Goal: Task Accomplishment & Management: Contribute content

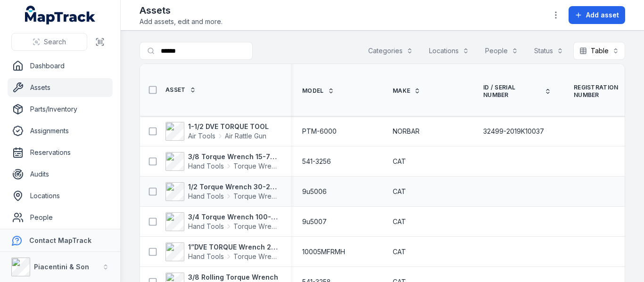
click at [375, 191] on div "9u5006" at bounding box center [336, 191] width 90 height 17
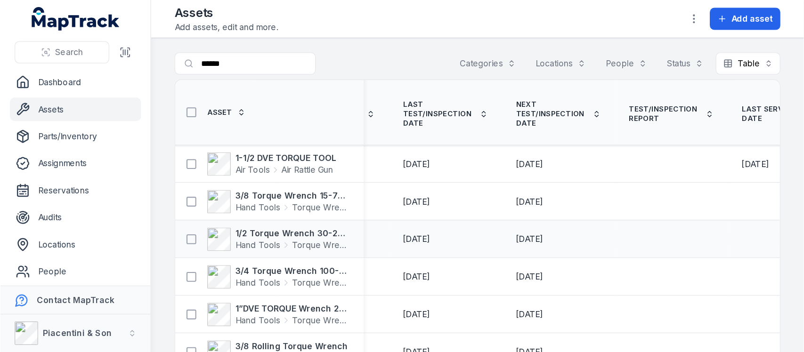
scroll to position [0, 1281]
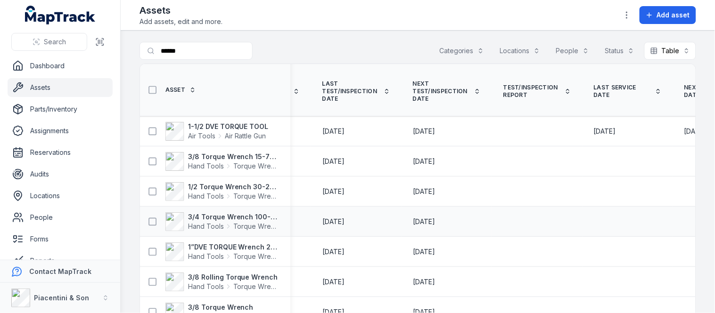
drag, startPoint x: 361, startPoint y: 196, endPoint x: 401, endPoint y: 218, distance: 45.5
click at [401, 218] on div "[DATE]" at bounding box center [356, 221] width 90 height 17
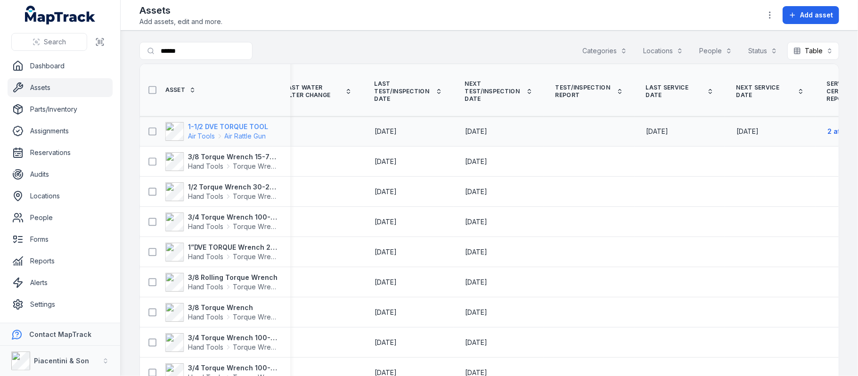
scroll to position [0, 1181]
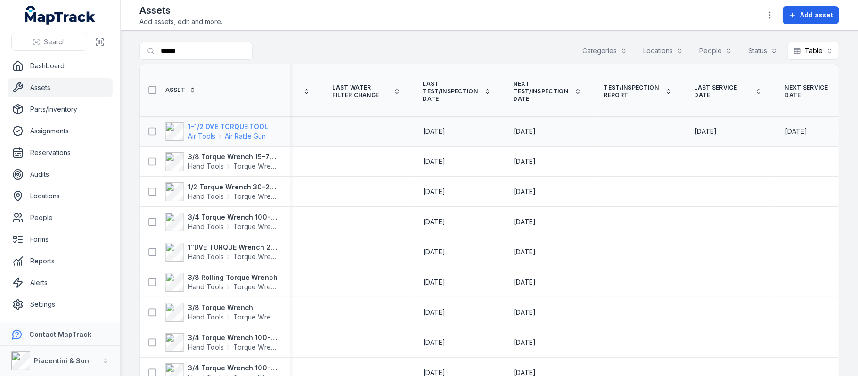
click at [242, 122] on strong "1-1/2 DVE TORQUE TOOL" at bounding box center [228, 126] width 81 height 9
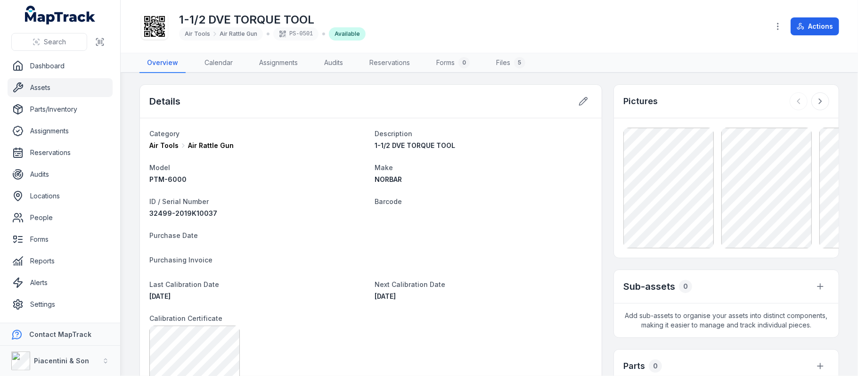
click at [643, 93] on div at bounding box center [810, 101] width 40 height 18
click at [643, 102] on button at bounding box center [820, 101] width 18 height 18
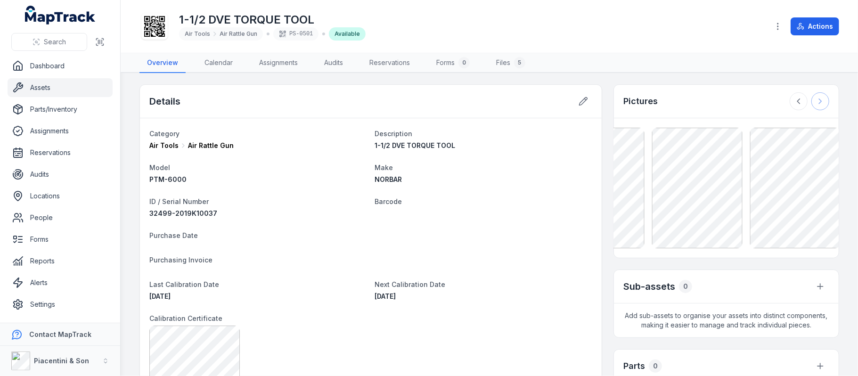
click at [643, 102] on div at bounding box center [810, 101] width 40 height 18
click at [502, 61] on link "Files 5" at bounding box center [511, 63] width 44 height 20
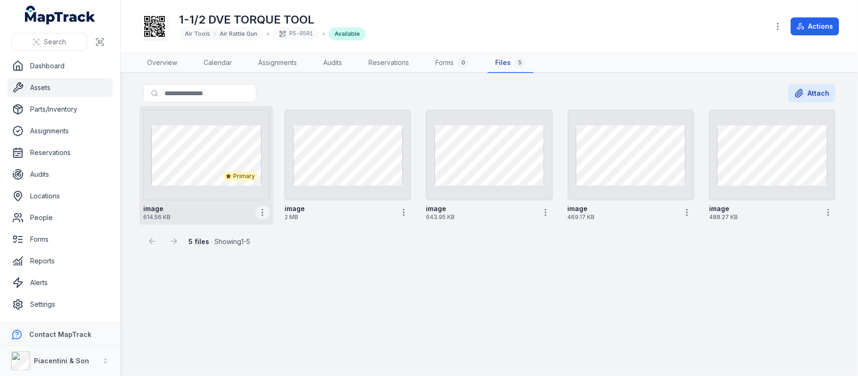
click at [258, 208] on icon "button" at bounding box center [262, 212] width 9 height 9
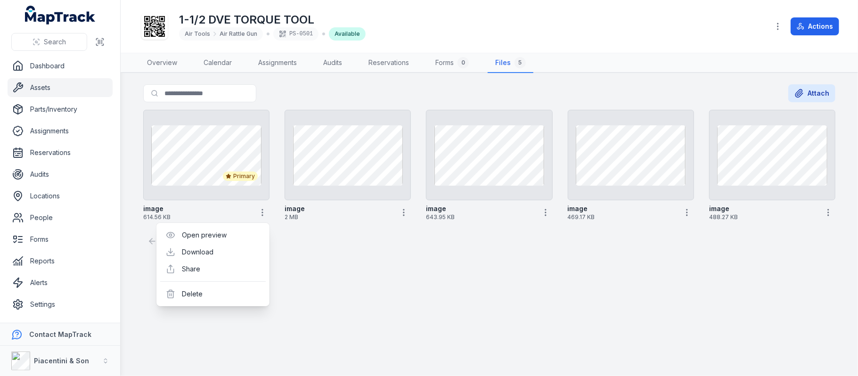
click at [296, 282] on main "Search for files Attach Primary image 614.56 KB image 2 MB image 643.95 KB imag…" at bounding box center [489, 224] width 737 height 303
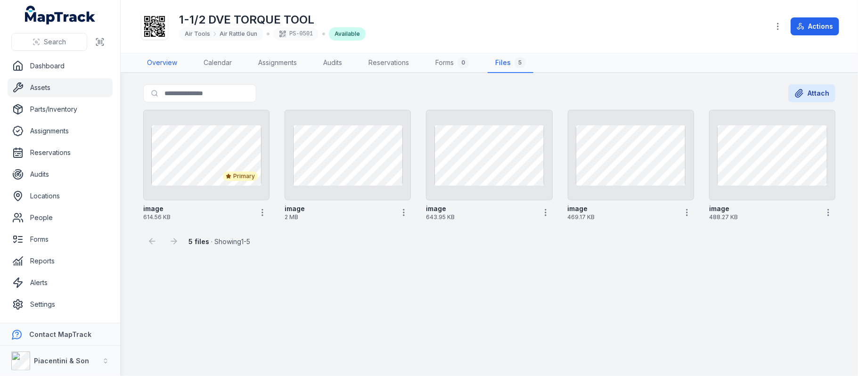
click at [161, 54] on link "Overview" at bounding box center [161, 63] width 45 height 20
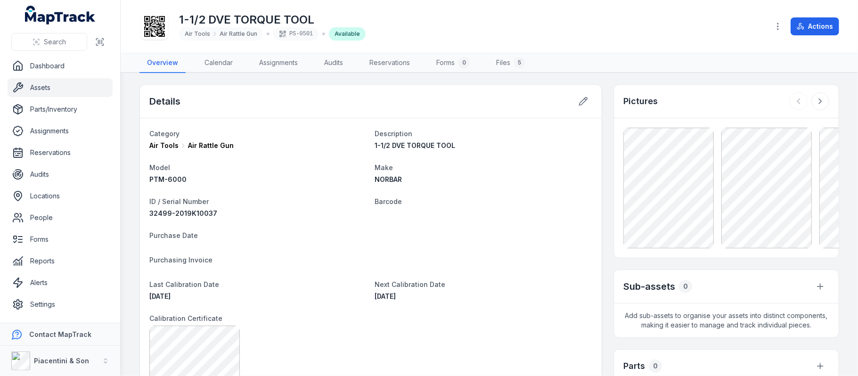
click at [145, 31] on icon at bounding box center [154, 26] width 21 height 21
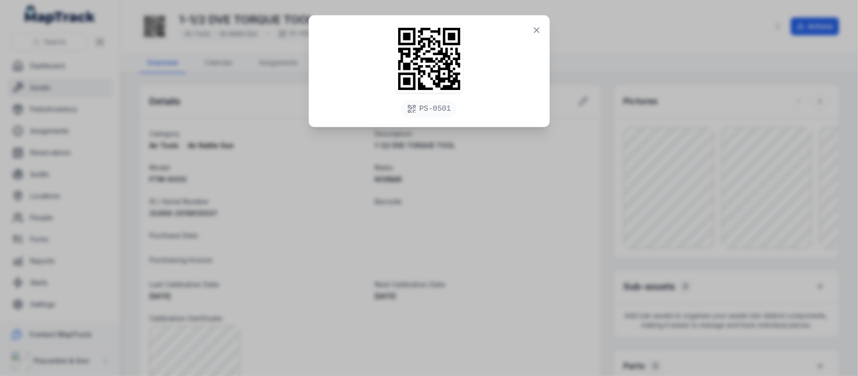
click at [406, 248] on div "PS-0501" at bounding box center [429, 188] width 858 height 376
click at [529, 26] on button at bounding box center [537, 30] width 18 height 18
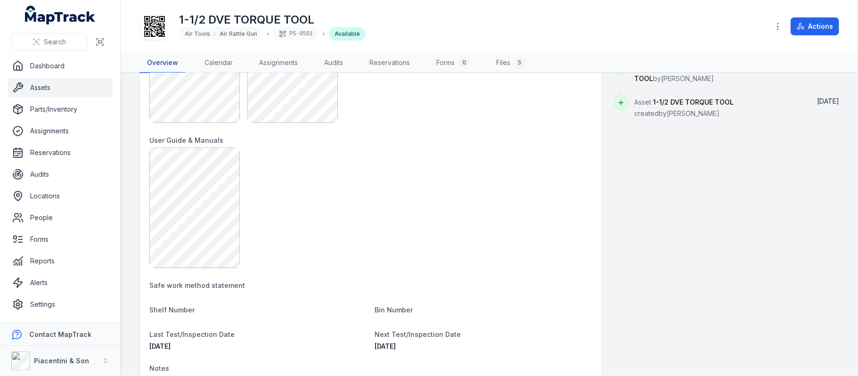
scroll to position [251, 0]
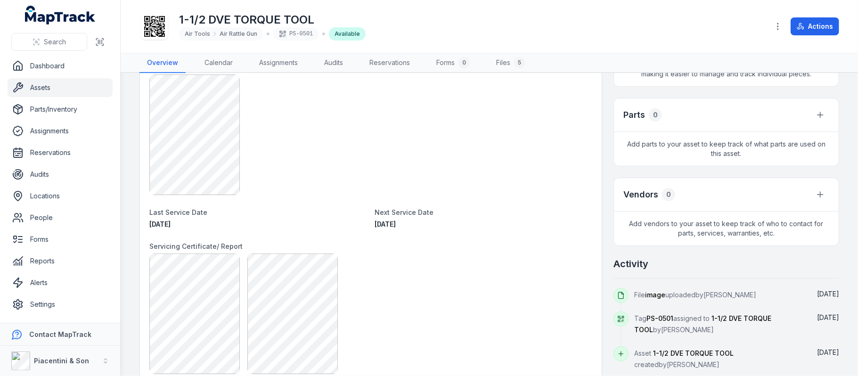
click at [376, 225] on span "[DATE]" at bounding box center [385, 224] width 21 height 8
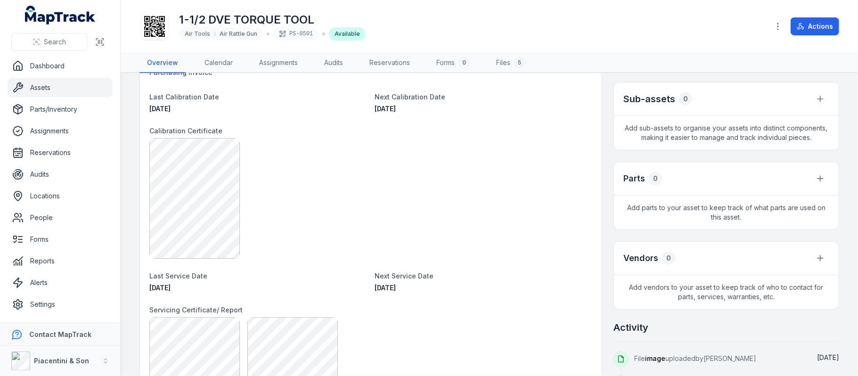
scroll to position [188, 0]
click at [643, 94] on h2 "Sub-assets" at bounding box center [649, 97] width 52 height 13
click at [643, 95] on button "button" at bounding box center [820, 98] width 18 height 18
click at [643, 148] on div "Sub-assets 0 Add sub-assets to organise your assets into distinct components, m…" at bounding box center [726, 115] width 226 height 68
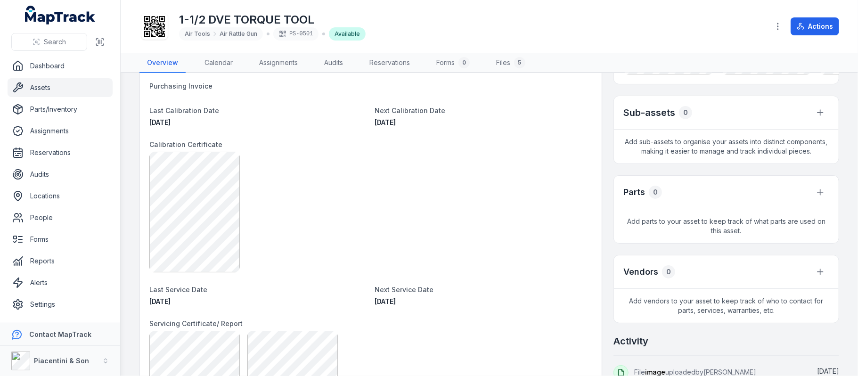
scroll to position [125, 0]
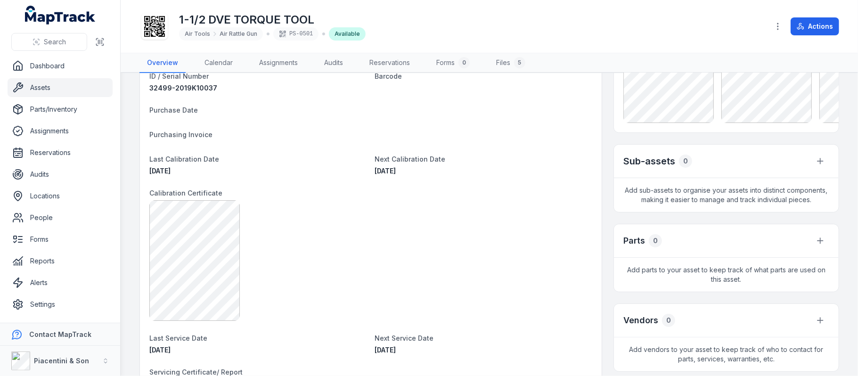
click at [623, 243] on h3 "Parts" at bounding box center [634, 240] width 22 height 13
click at [613, 213] on div "Pictures Sub-assets 0 Add sub-assets to organise your assets into distinct comp…" at bounding box center [726, 227] width 226 height 537
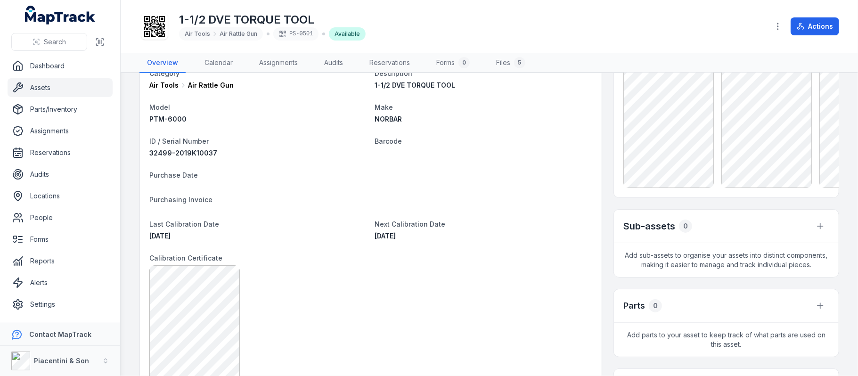
scroll to position [0, 0]
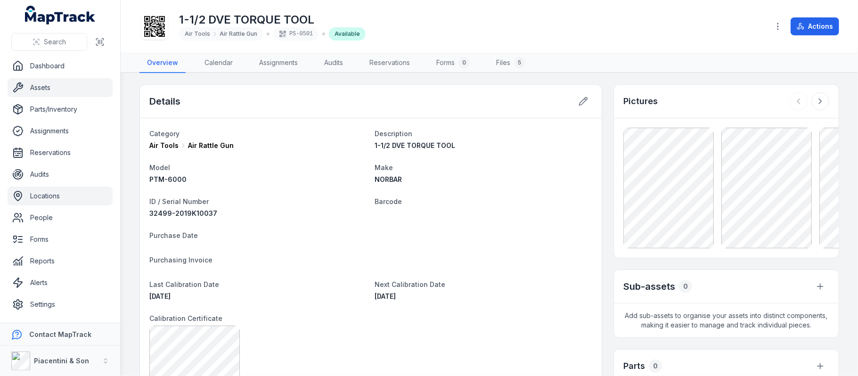
click at [53, 196] on link "Locations" at bounding box center [60, 196] width 105 height 19
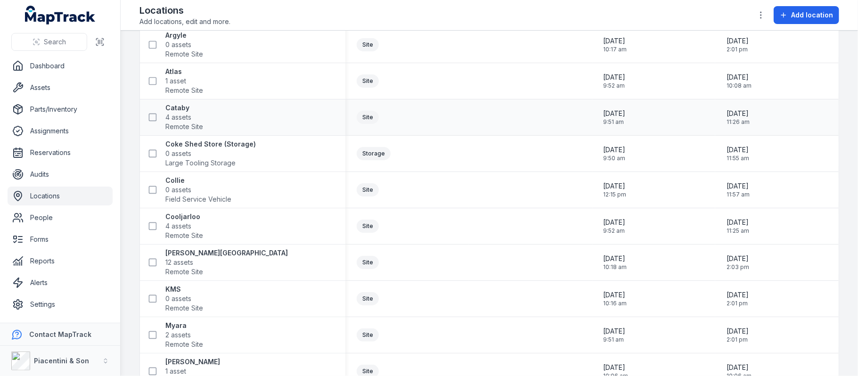
scroll to position [251, 0]
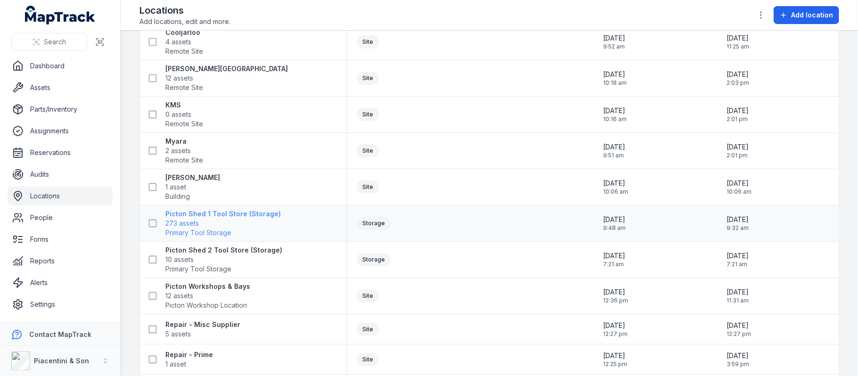
click at [194, 230] on span "Primary Tool Storage" at bounding box center [198, 232] width 66 height 9
click at [174, 222] on span "273 assets" at bounding box center [181, 223] width 33 height 9
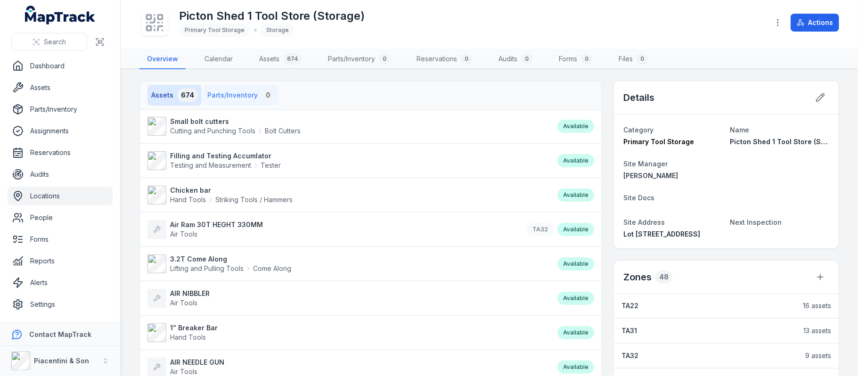
click at [241, 90] on button "Parts/Inventory 0" at bounding box center [241, 95] width 75 height 21
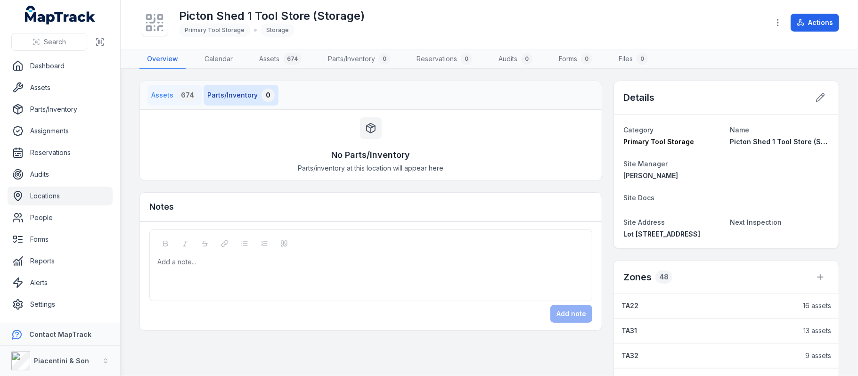
click at [181, 103] on button "Assets 674" at bounding box center [174, 95] width 54 height 21
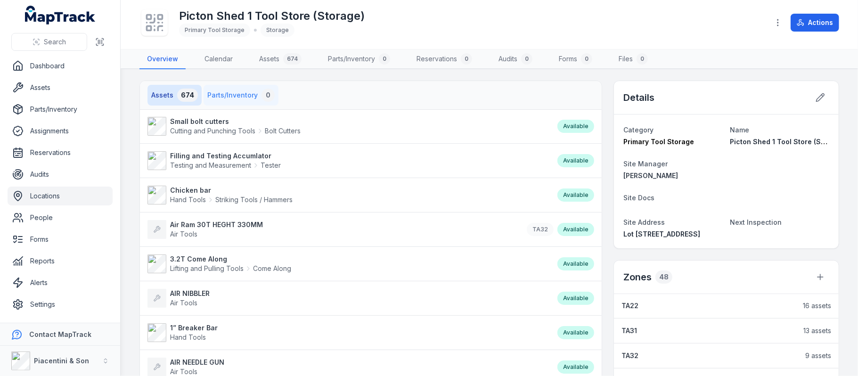
click at [223, 95] on button "Parts/Inventory 0" at bounding box center [241, 95] width 75 height 21
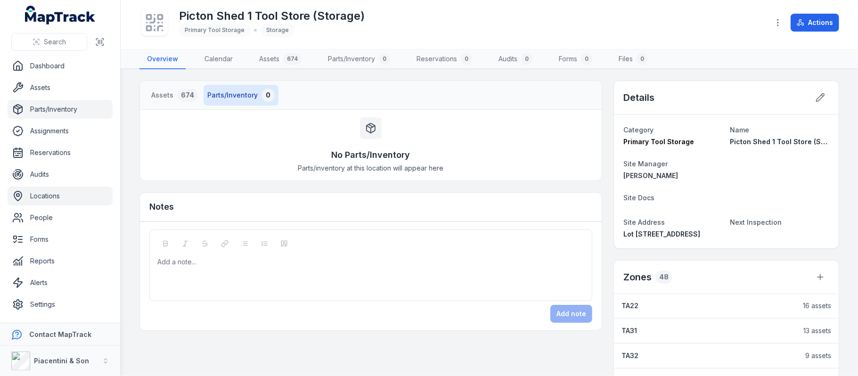
click at [35, 102] on link "Parts/Inventory" at bounding box center [60, 109] width 105 height 19
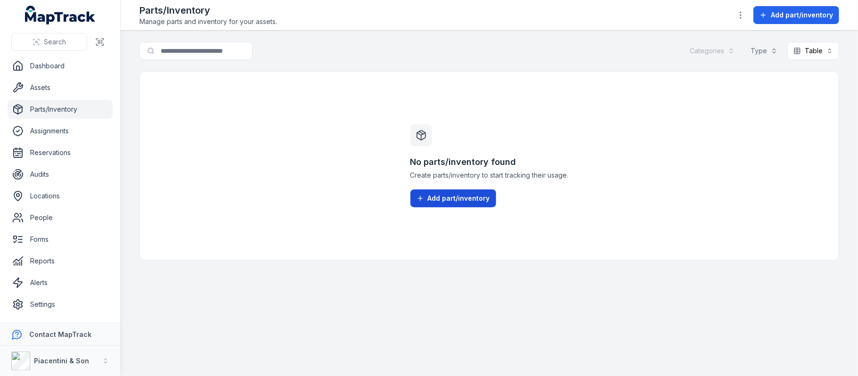
click at [425, 207] on button "Add part/inventory" at bounding box center [453, 198] width 86 height 18
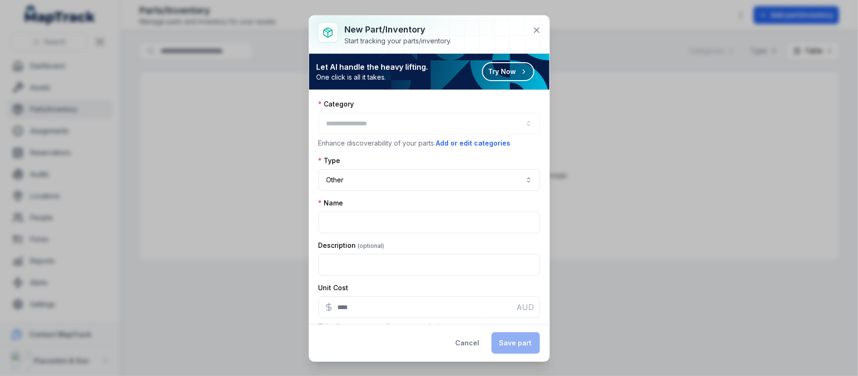
click at [463, 130] on div at bounding box center [428, 124] width 221 height 22
click at [464, 112] on div "Category Enhance discoverability of your parts. Add or edit categories" at bounding box center [428, 123] width 221 height 49
click at [462, 122] on div at bounding box center [428, 124] width 221 height 22
click at [473, 146] on button "Add or edit categories" at bounding box center [473, 143] width 75 height 10
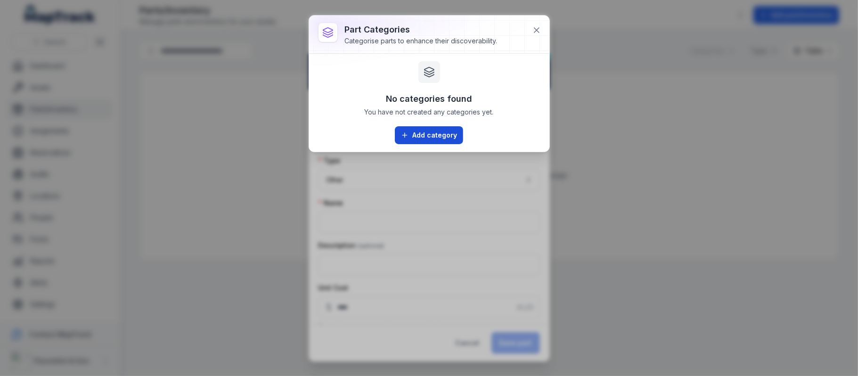
click at [419, 142] on button "Add category" at bounding box center [429, 135] width 68 height 18
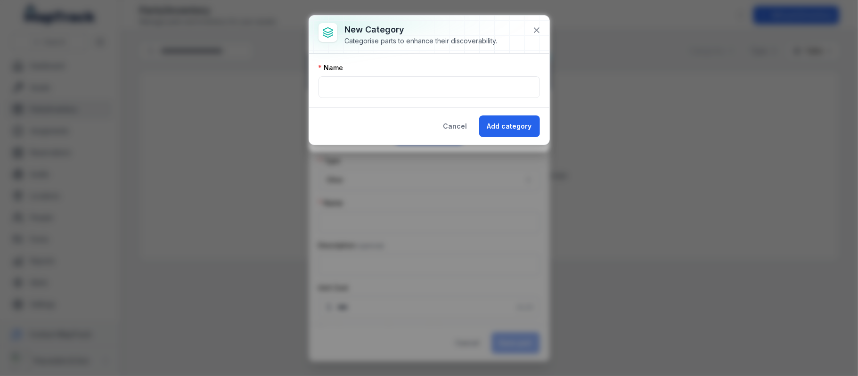
click at [356, 73] on div "Name" at bounding box center [428, 80] width 221 height 35
click at [355, 79] on input "text" at bounding box center [428, 87] width 221 height 22
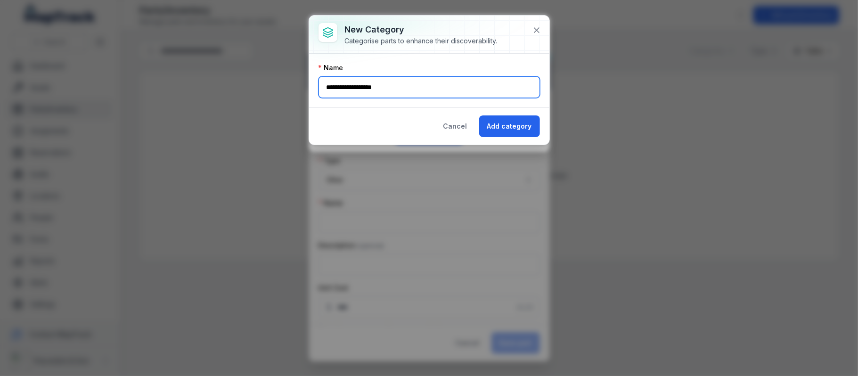
type input "**********"
click at [438, 68] on div "Name" at bounding box center [428, 67] width 221 height 9
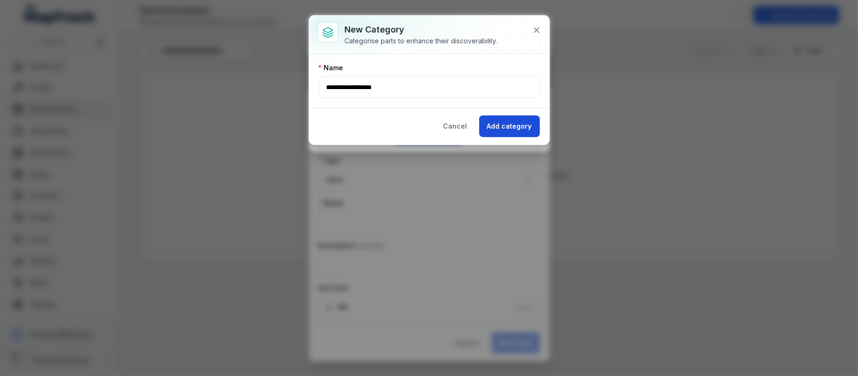
click at [485, 129] on button "Add category" at bounding box center [509, 126] width 61 height 22
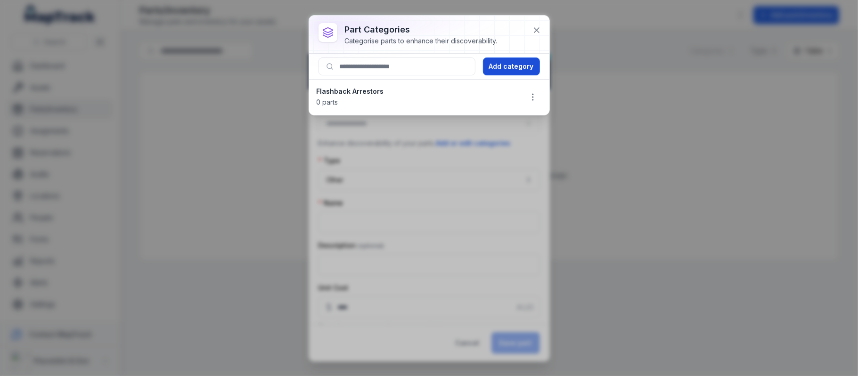
click at [501, 68] on button "Add category" at bounding box center [511, 66] width 57 height 18
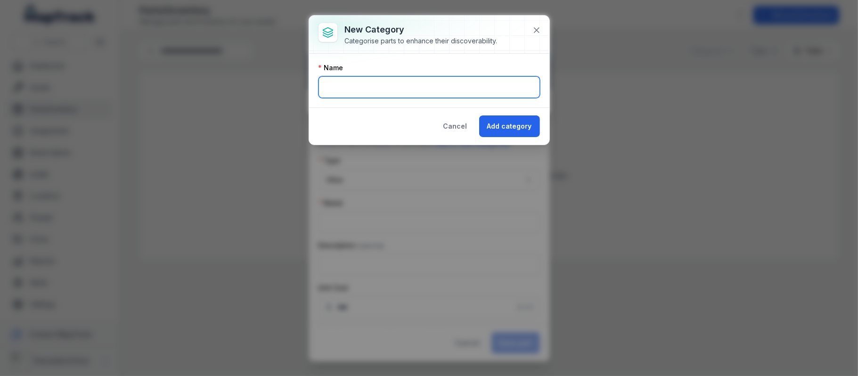
click at [406, 93] on input "text" at bounding box center [428, 87] width 221 height 22
type input "*"
type input "********"
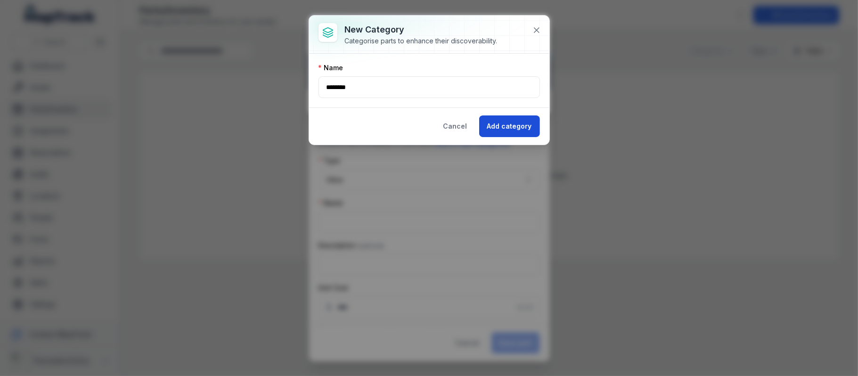
click at [491, 126] on button "Add category" at bounding box center [509, 126] width 61 height 22
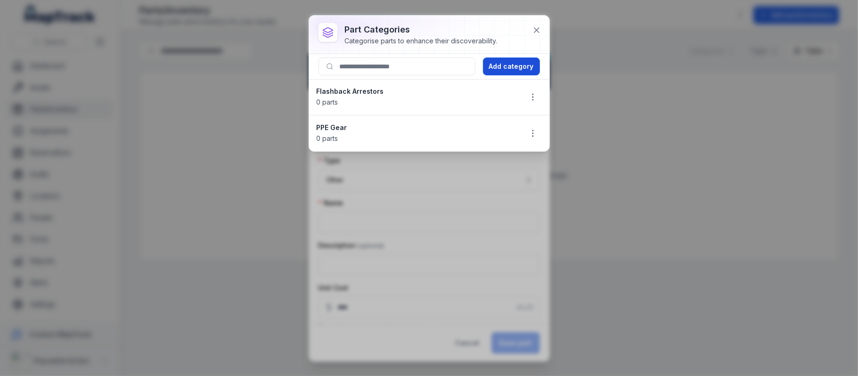
click at [496, 68] on button "Add category" at bounding box center [511, 66] width 57 height 18
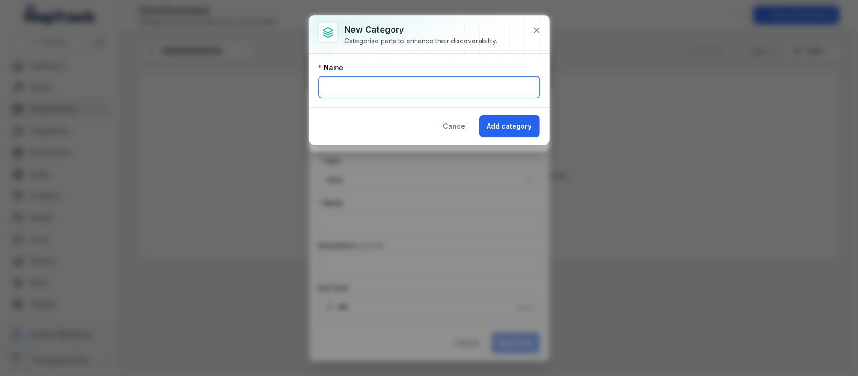
click at [451, 89] on input "text" at bounding box center [428, 87] width 221 height 22
type input "**********"
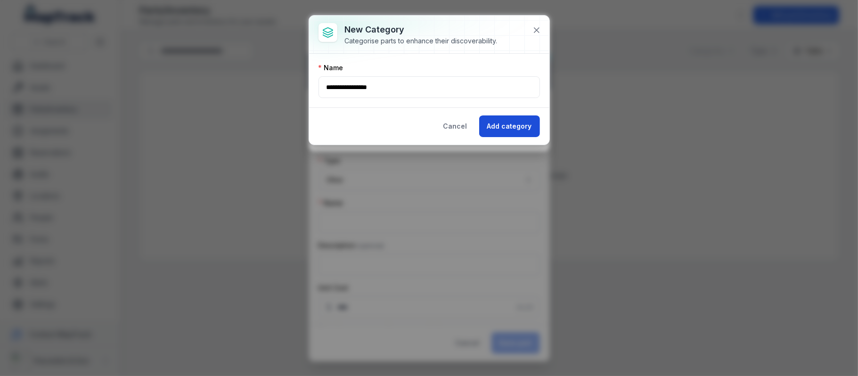
click at [487, 130] on button "Add category" at bounding box center [509, 126] width 61 height 22
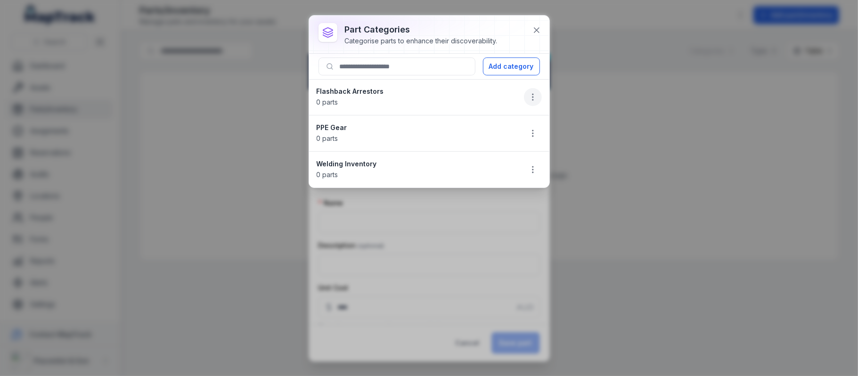
click at [534, 98] on icon "button" at bounding box center [532, 96] width 9 height 9
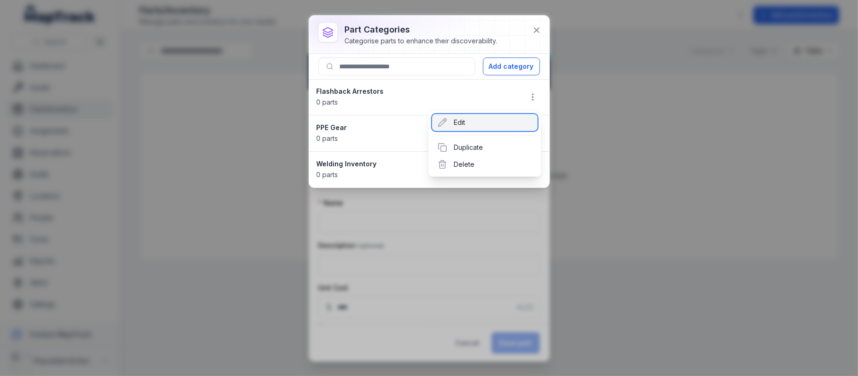
click at [517, 127] on div "Edit" at bounding box center [485, 122] width 106 height 17
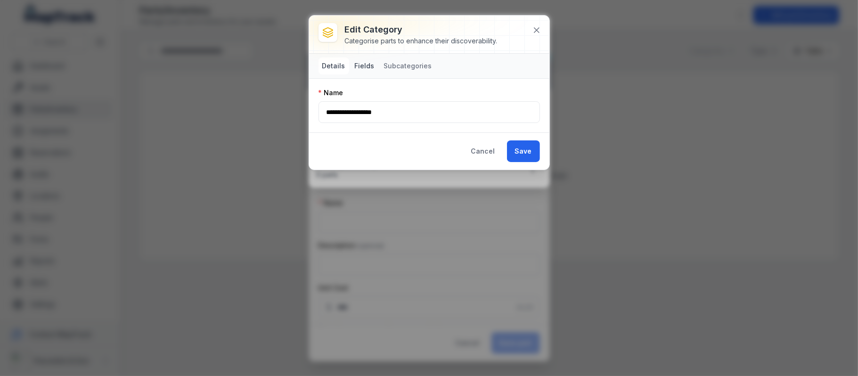
click at [370, 61] on button "Fields" at bounding box center [364, 65] width 27 height 17
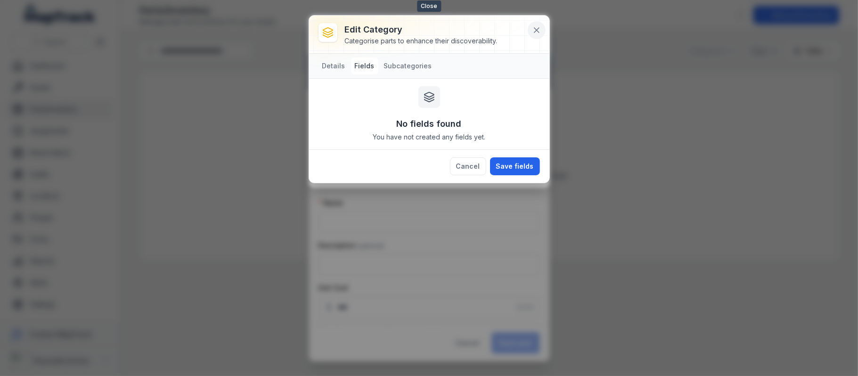
click at [537, 34] on icon at bounding box center [536, 29] width 9 height 9
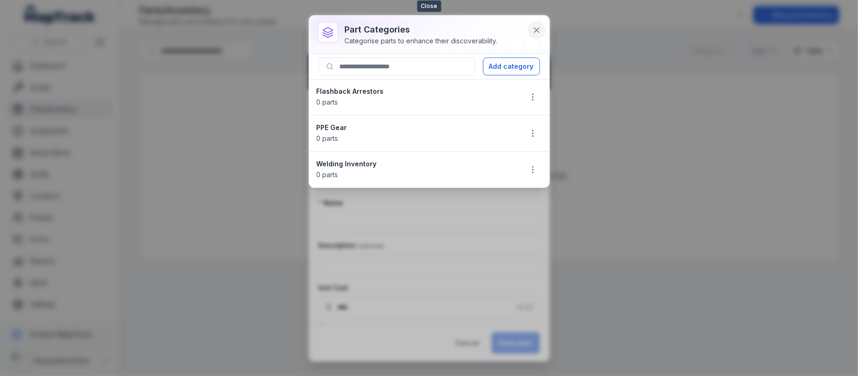
click at [530, 25] on button at bounding box center [537, 30] width 18 height 18
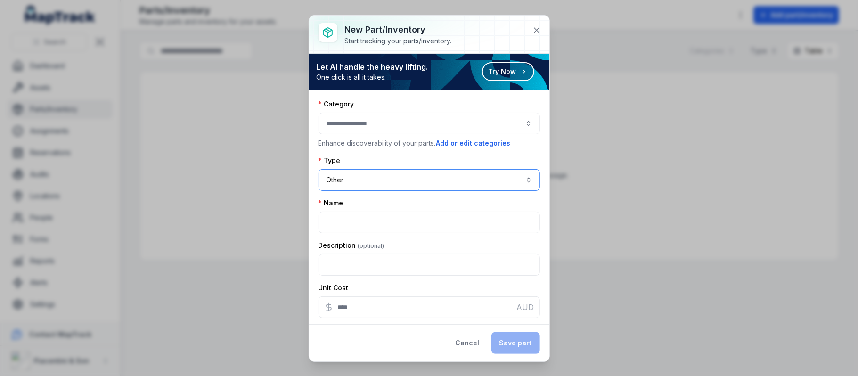
click at [389, 187] on button "Other *****" at bounding box center [428, 180] width 221 height 22
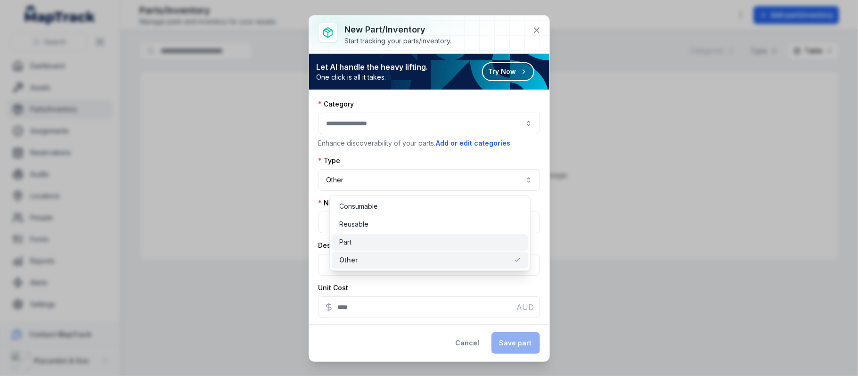
click at [383, 240] on div "Part" at bounding box center [429, 241] width 181 height 9
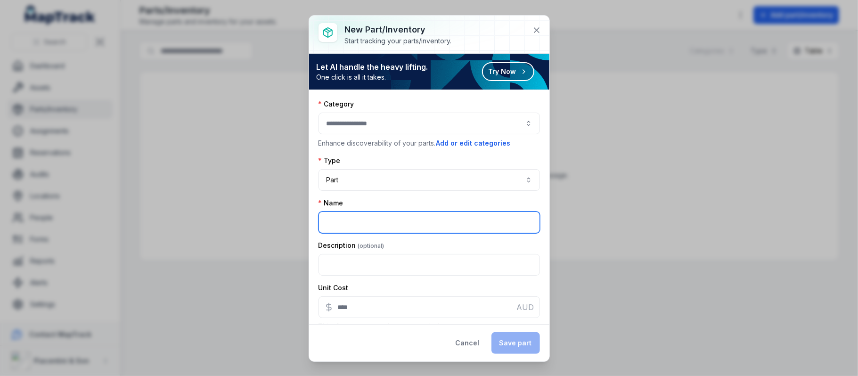
click at [376, 226] on input ":r57:-form-item-label" at bounding box center [428, 223] width 221 height 22
type input "**********"
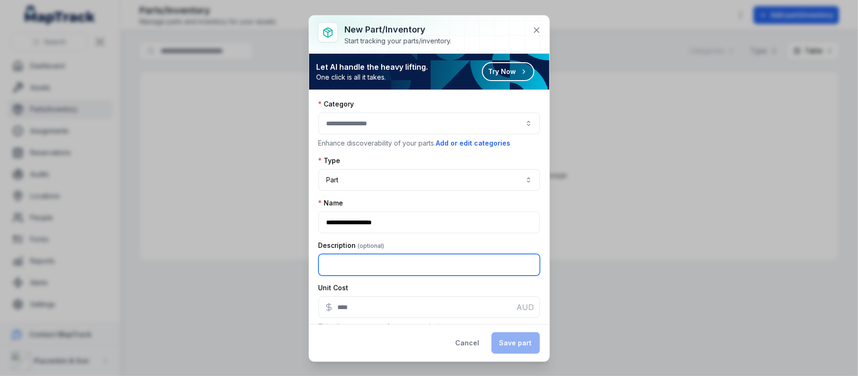
click at [375, 261] on input ":r58:-form-item-label" at bounding box center [428, 265] width 221 height 22
click at [368, 249] on label "Description" at bounding box center [351, 245] width 66 height 9
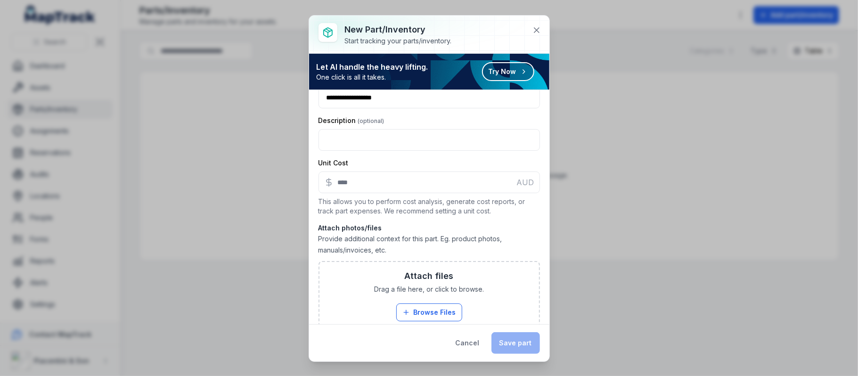
scroll to position [125, 0]
click at [360, 186] on input ":r59:-form-item-label" at bounding box center [428, 182] width 221 height 22
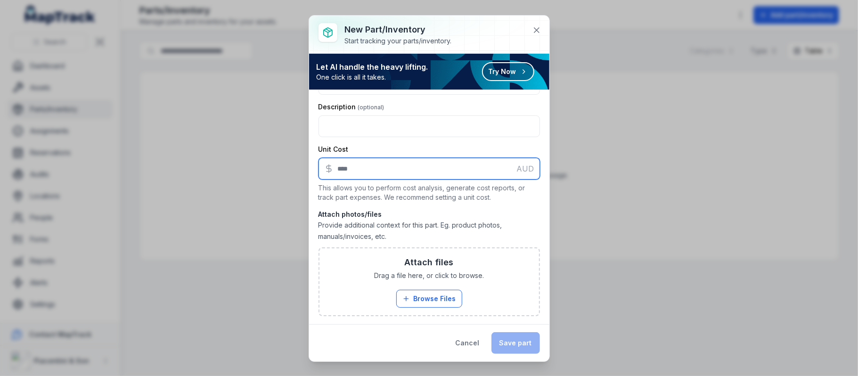
scroll to position [142, 0]
type input "*****"
click at [380, 219] on div "Attach photos/files Provide additional context for this part. Eg. product photo…" at bounding box center [428, 224] width 221 height 32
click at [512, 282] on div "Cancel Save part" at bounding box center [494, 343] width 92 height 22
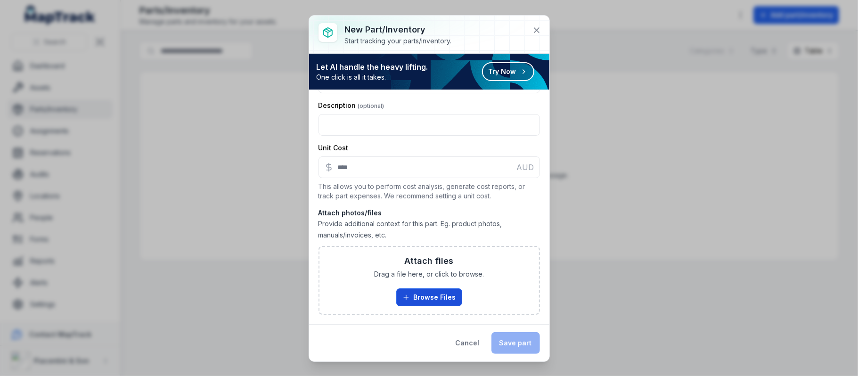
scroll to position [0, 0]
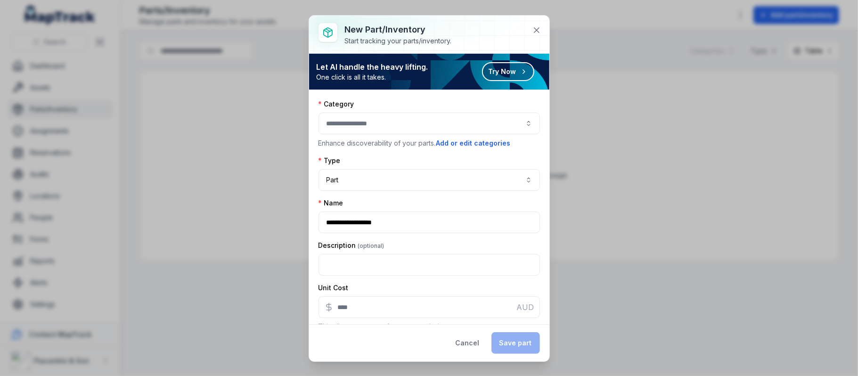
click at [381, 114] on button "button" at bounding box center [428, 124] width 221 height 22
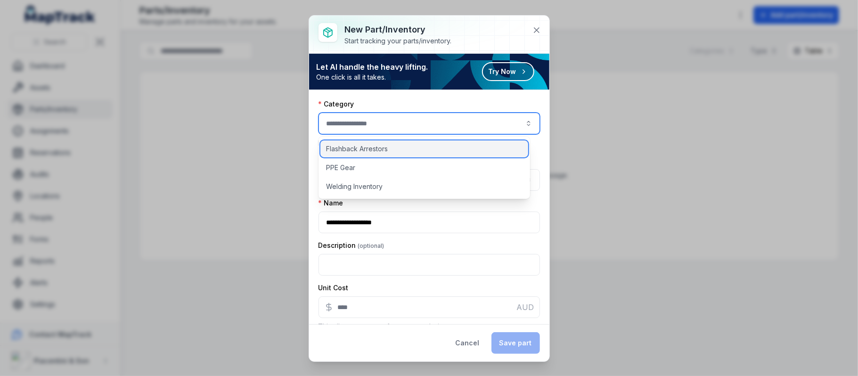
click at [370, 155] on div "Flashback Arrestors" at bounding box center [424, 148] width 208 height 17
type input "**********"
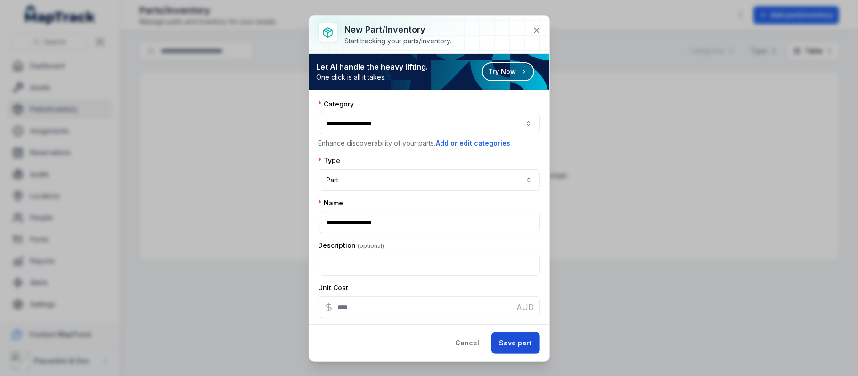
click at [494, 282] on button "Save part" at bounding box center [515, 343] width 49 height 22
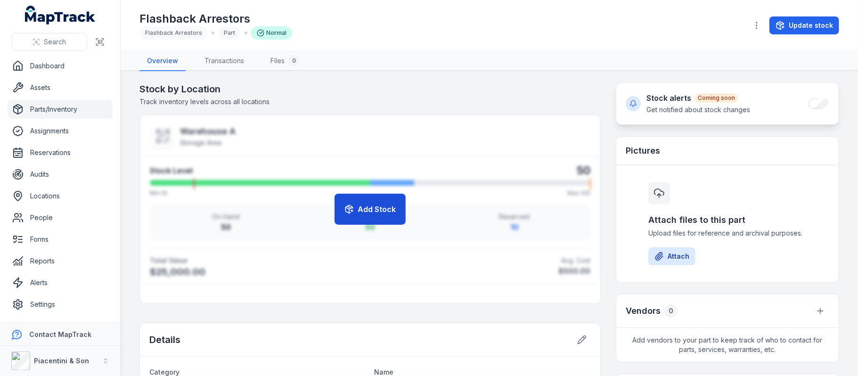
click at [389, 201] on button "Add Stock" at bounding box center [369, 209] width 71 height 31
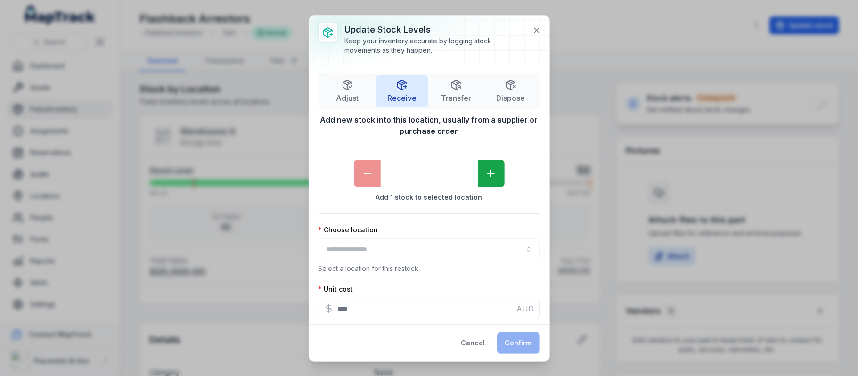
type input "*****"
click at [435, 176] on input "*" at bounding box center [429, 173] width 97 height 27
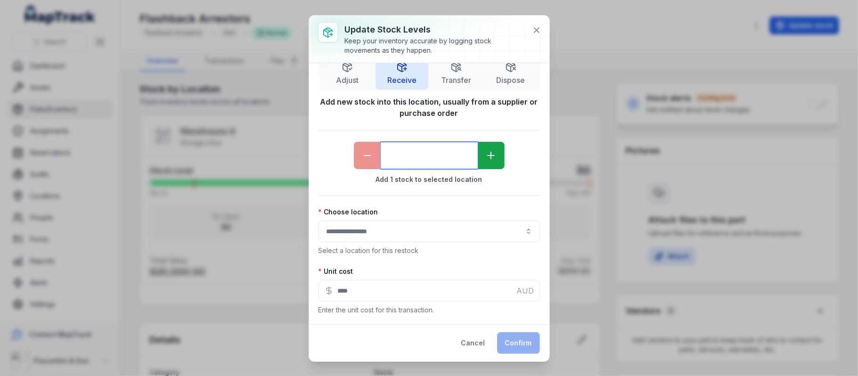
click at [434, 225] on button "button" at bounding box center [428, 231] width 221 height 22
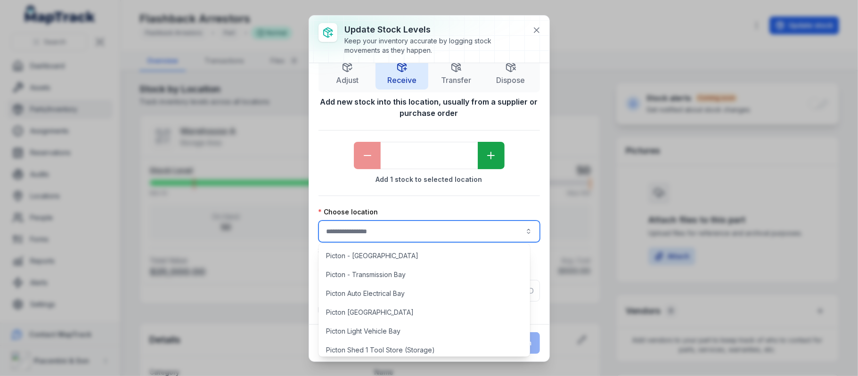
scroll to position [628, 0]
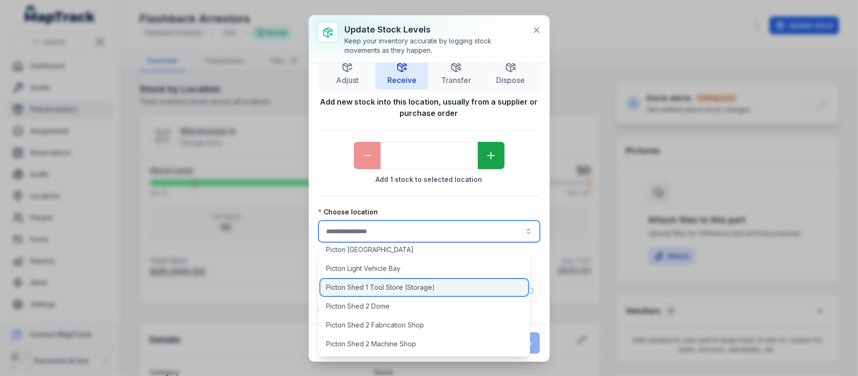
click at [422, 281] on div "Picton Shed 1 Tool Store (Storage)" at bounding box center [424, 287] width 208 height 17
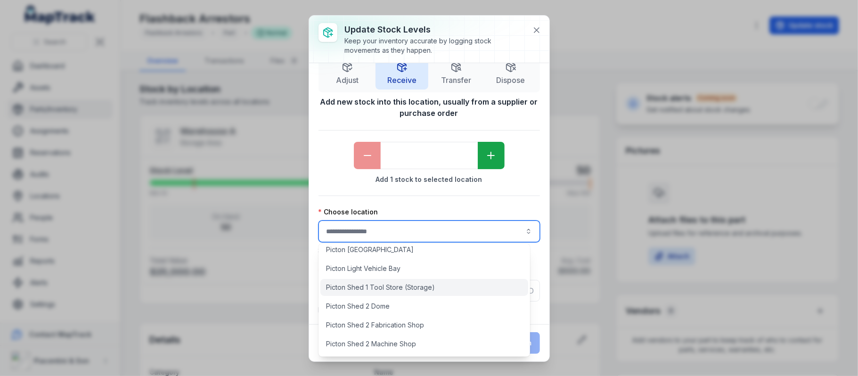
type input "**********"
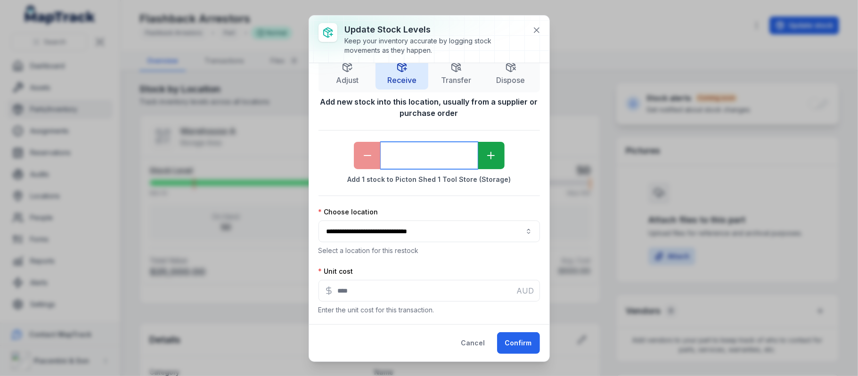
click at [430, 165] on input "*" at bounding box center [429, 155] width 97 height 27
click at [508, 282] on button "Confirm" at bounding box center [518, 343] width 43 height 22
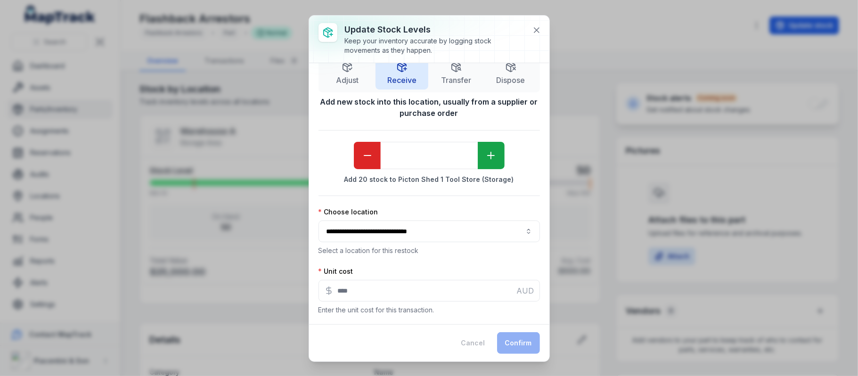
type input "*"
